Goal: Find specific page/section

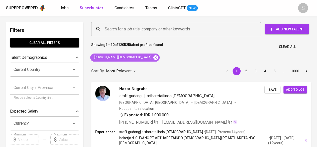
click at [153, 57] on icon at bounding box center [156, 58] width 6 height 6
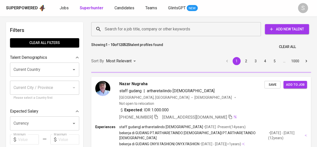
click at [124, 28] on input "Search for a job title, company or other keywords" at bounding box center [178, 29] width 148 height 10
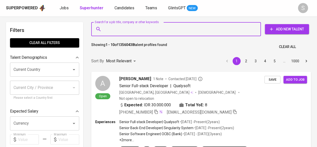
paste input "[EMAIL_ADDRESS][DOMAIN_NAME]"
type input "[EMAIL_ADDRESS][DOMAIN_NAME]"
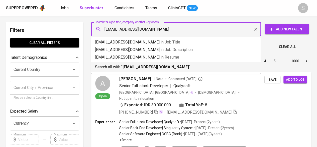
click at [124, 65] on b "[EMAIL_ADDRESS][DOMAIN_NAME]" at bounding box center [156, 66] width 66 height 5
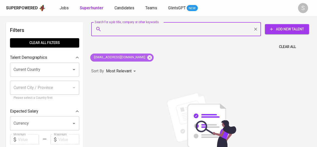
click at [147, 56] on icon at bounding box center [149, 57] width 5 height 5
